Goal: Navigation & Orientation: Find specific page/section

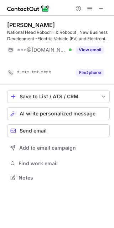
scroll to position [4, 4]
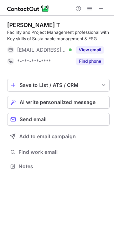
scroll to position [161, 114]
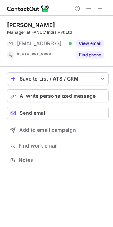
scroll to position [155, 113]
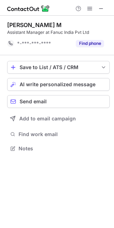
scroll to position [4, 4]
